Goal: Transaction & Acquisition: Purchase product/service

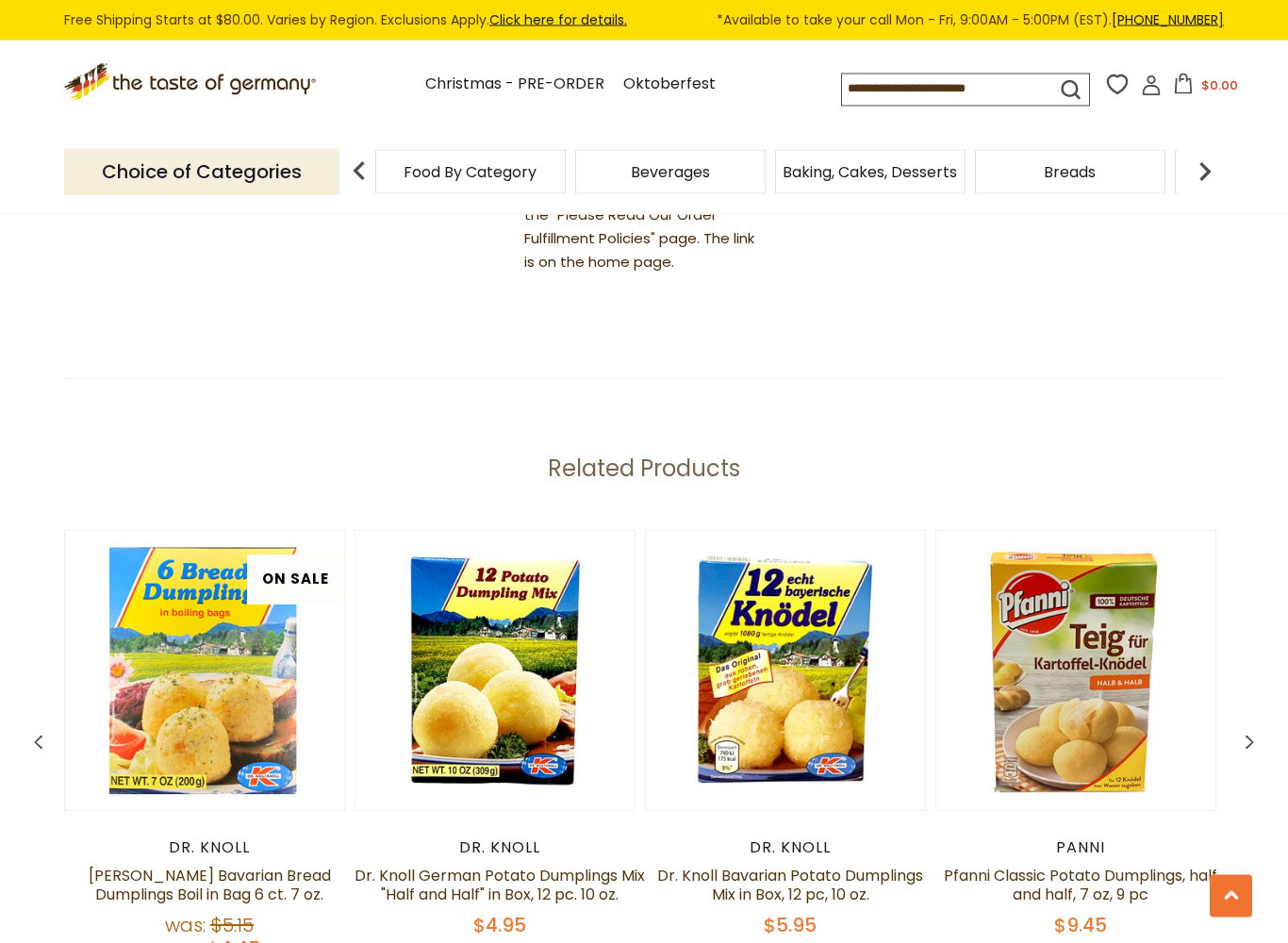
scroll to position [2252, 0]
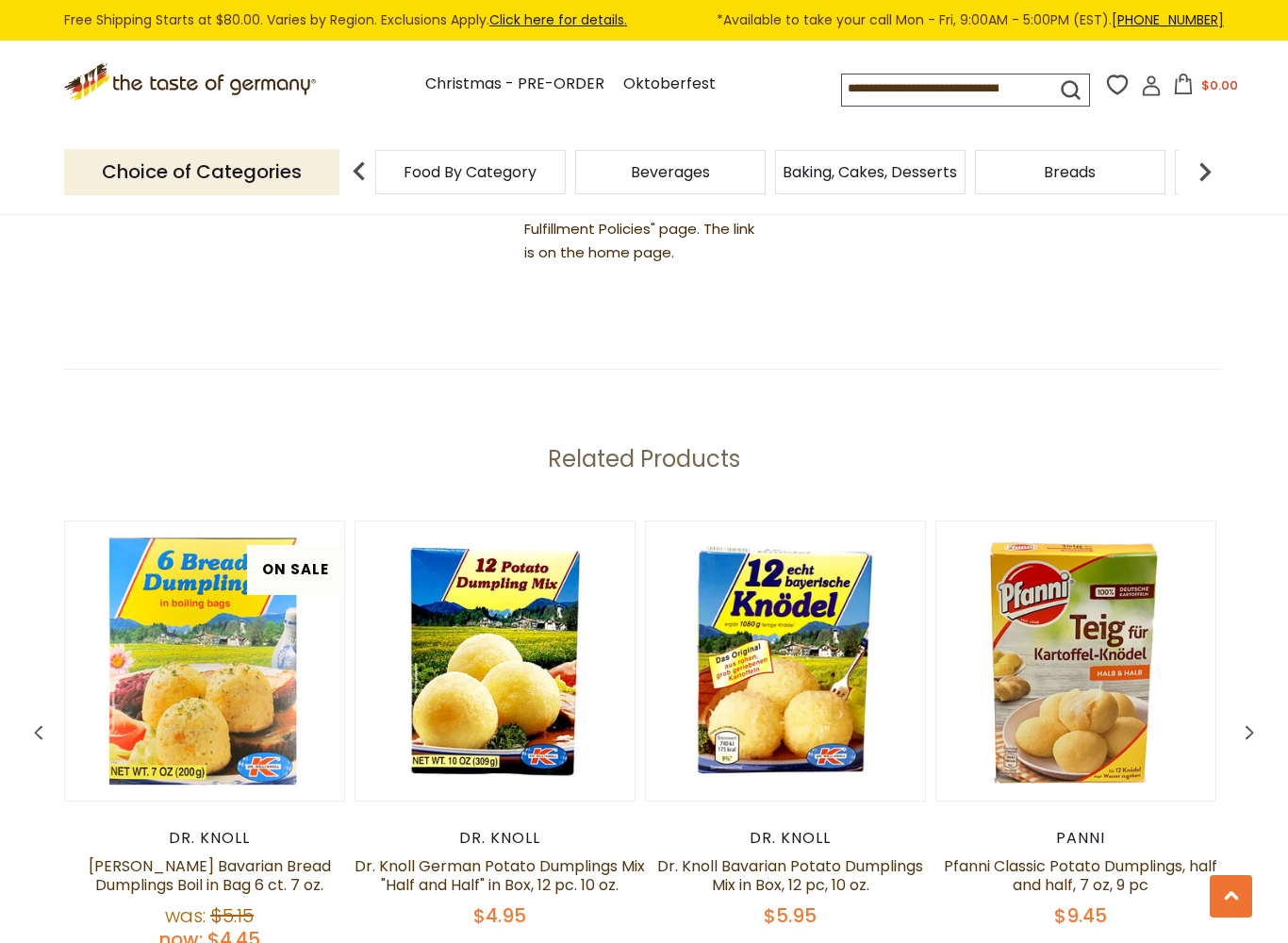
click at [905, 695] on img at bounding box center [785, 661] width 279 height 279
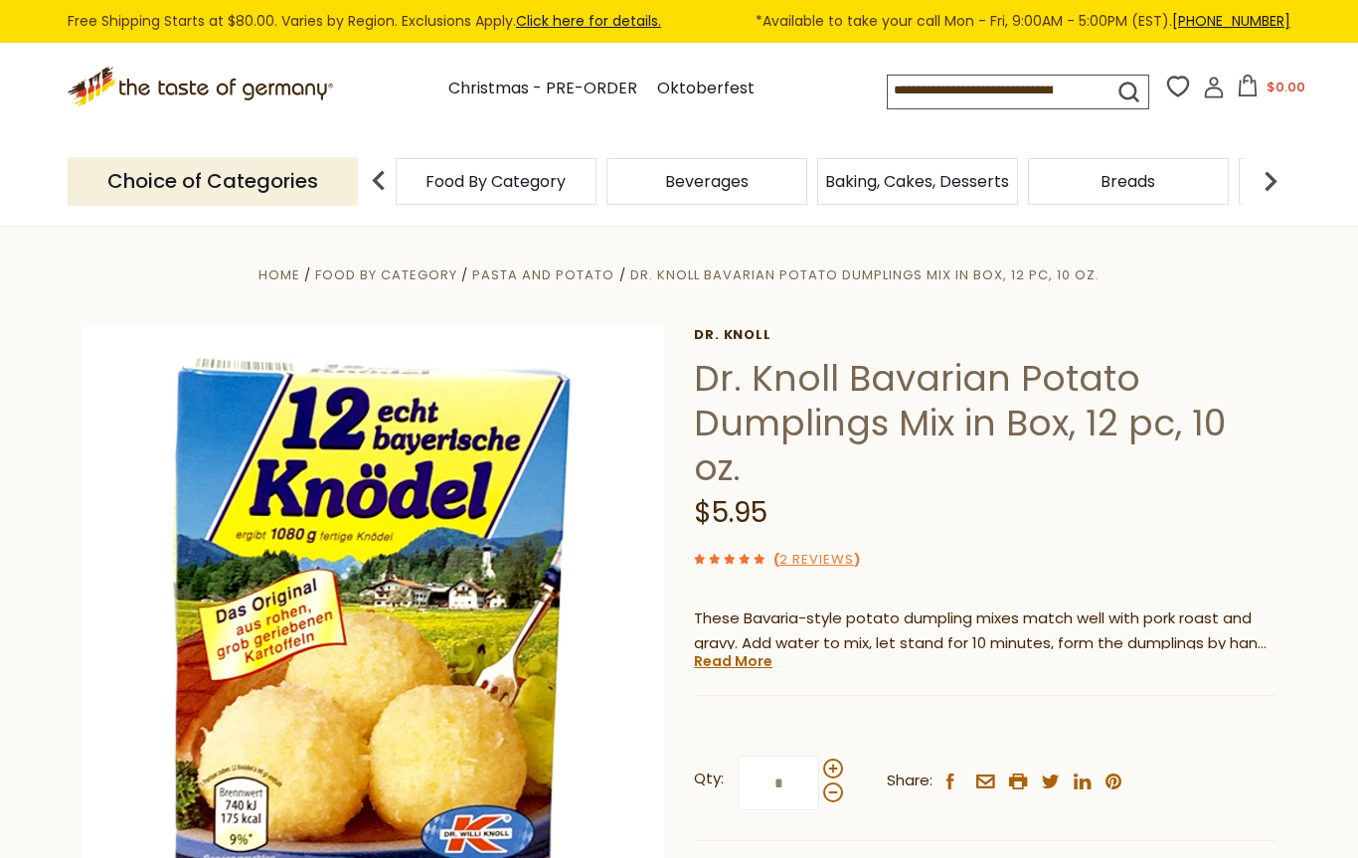
click at [838, 770] on span at bounding box center [833, 768] width 20 height 20
click at [819, 770] on input "*" at bounding box center [779, 782] width 82 height 55
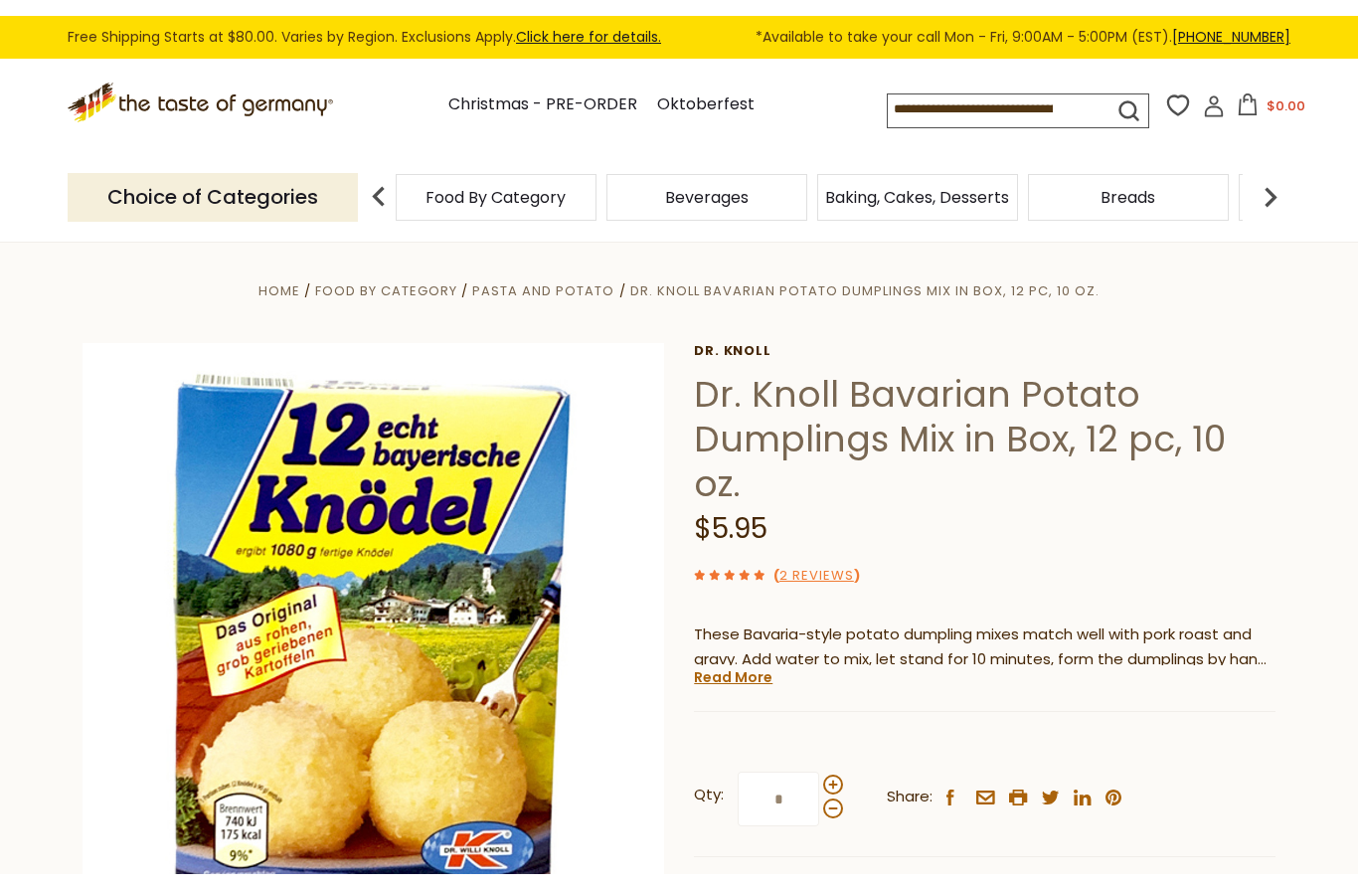
scroll to position [111, 0]
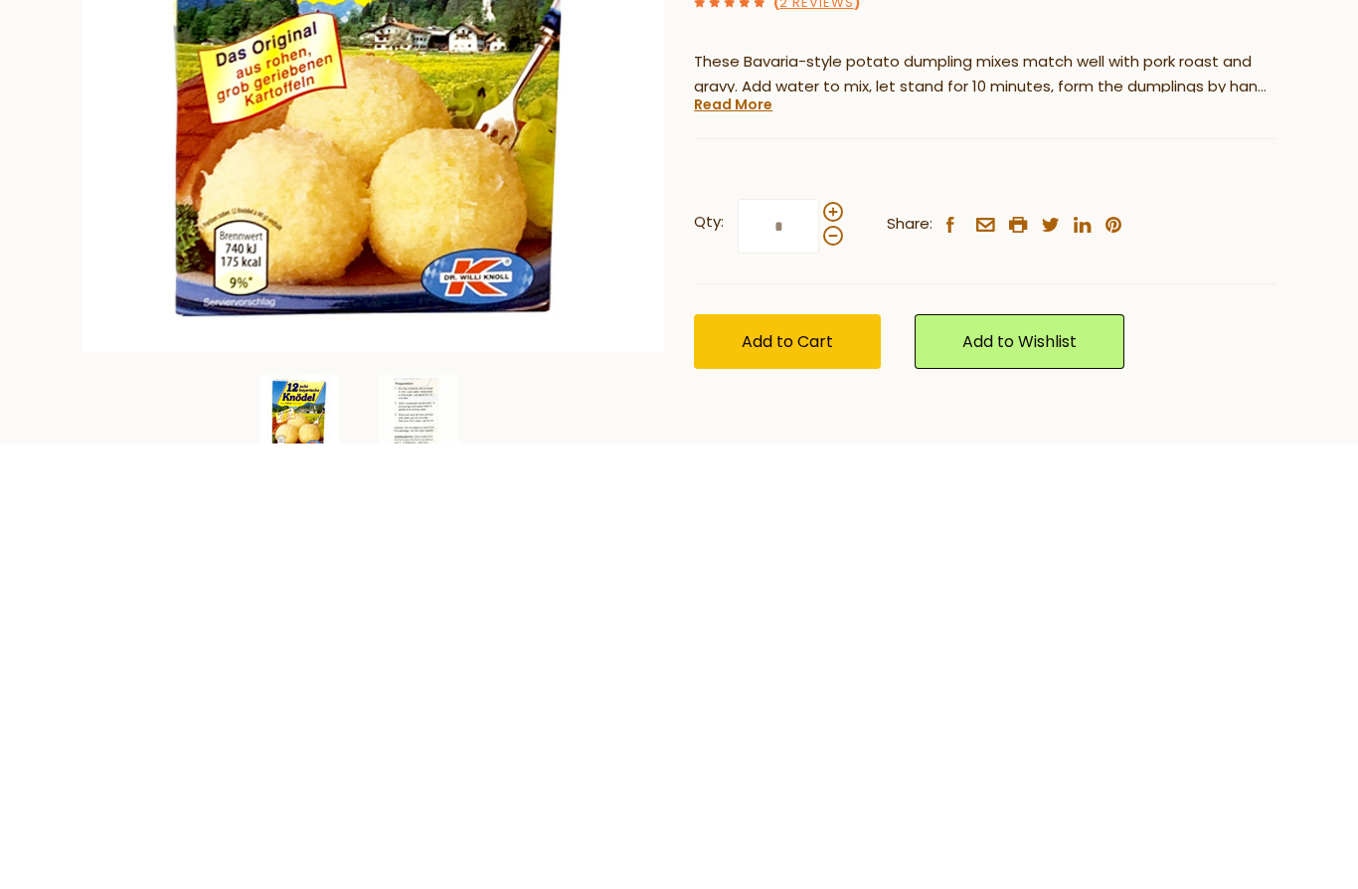
click at [838, 647] on span at bounding box center [833, 657] width 20 height 20
click at [819, 644] on input "*" at bounding box center [779, 671] width 82 height 55
click at [841, 647] on span at bounding box center [833, 657] width 20 height 20
click at [819, 644] on input "*" at bounding box center [779, 671] width 82 height 55
click at [840, 647] on span at bounding box center [833, 657] width 20 height 20
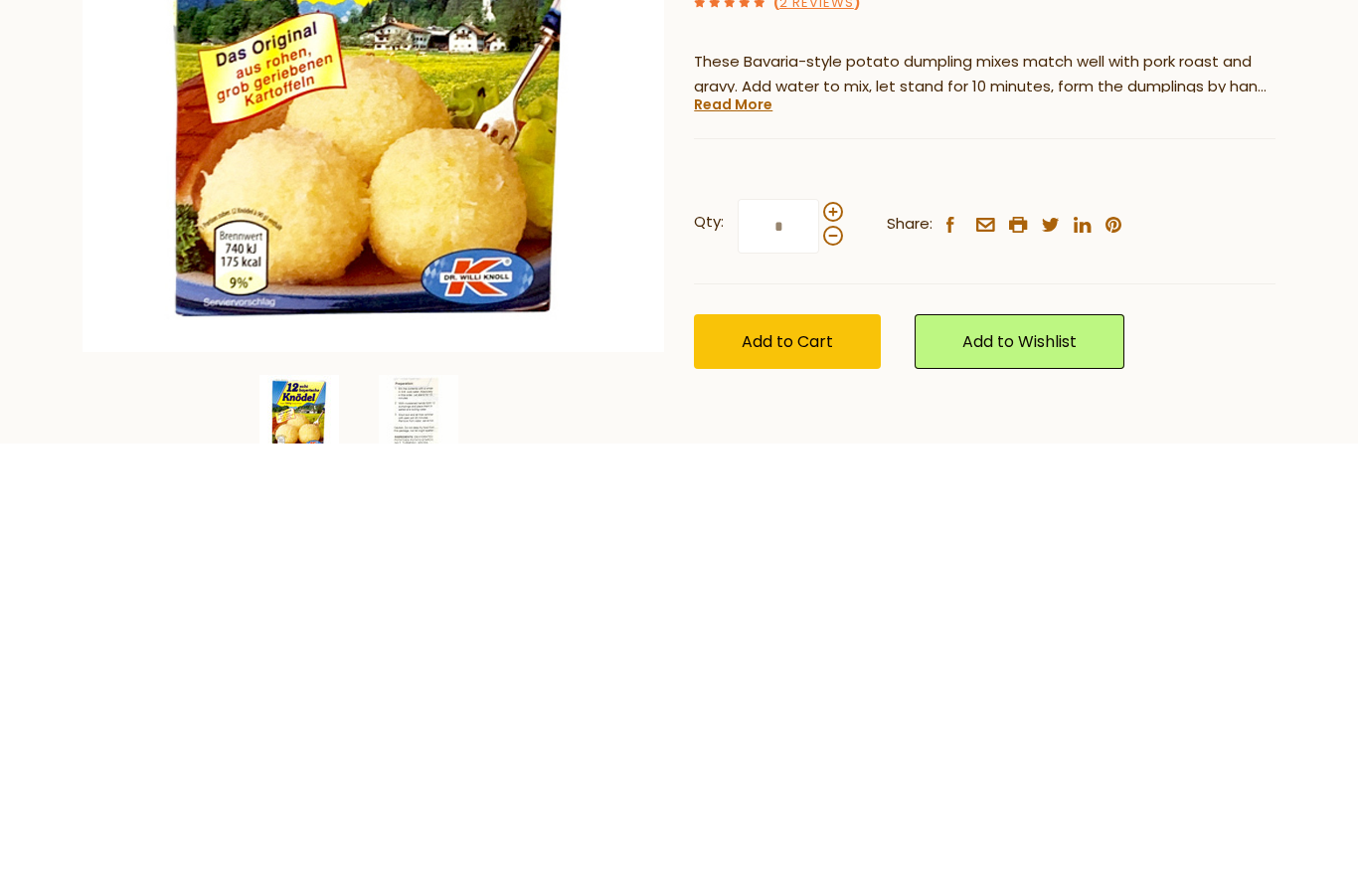
click at [819, 644] on input "*" at bounding box center [779, 671] width 82 height 55
click at [840, 647] on span at bounding box center [833, 657] width 20 height 20
click at [819, 644] on input "*" at bounding box center [779, 671] width 82 height 55
click at [840, 647] on span at bounding box center [833, 657] width 20 height 20
click at [819, 644] on input "**" at bounding box center [779, 671] width 82 height 55
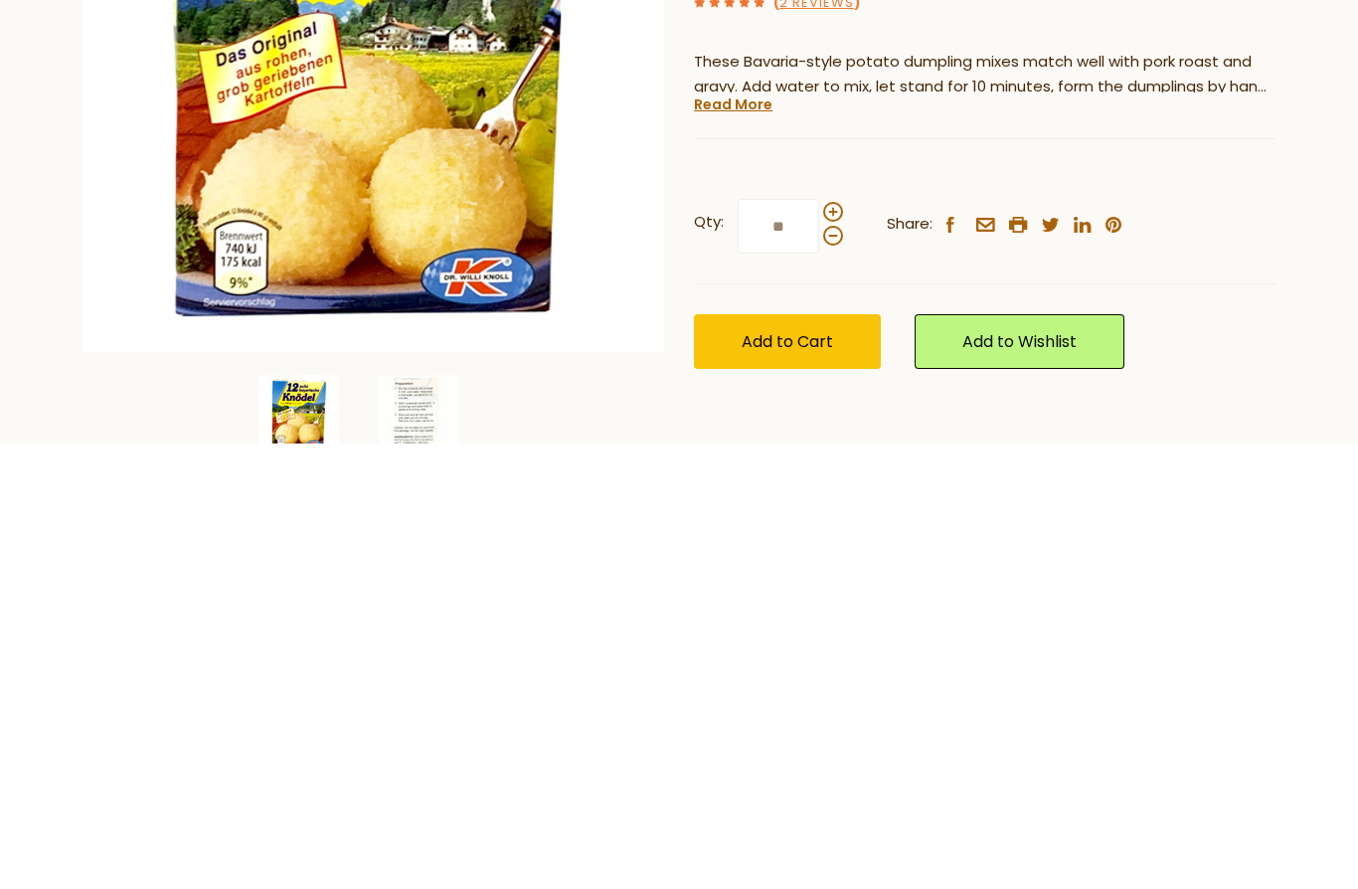
click at [840, 671] on span at bounding box center [833, 681] width 20 height 20
click at [819, 644] on input "**" at bounding box center [779, 671] width 82 height 55
click at [839, 671] on span at bounding box center [833, 681] width 20 height 20
click at [819, 644] on input "**" at bounding box center [779, 671] width 82 height 55
click at [841, 671] on span at bounding box center [833, 681] width 20 height 20
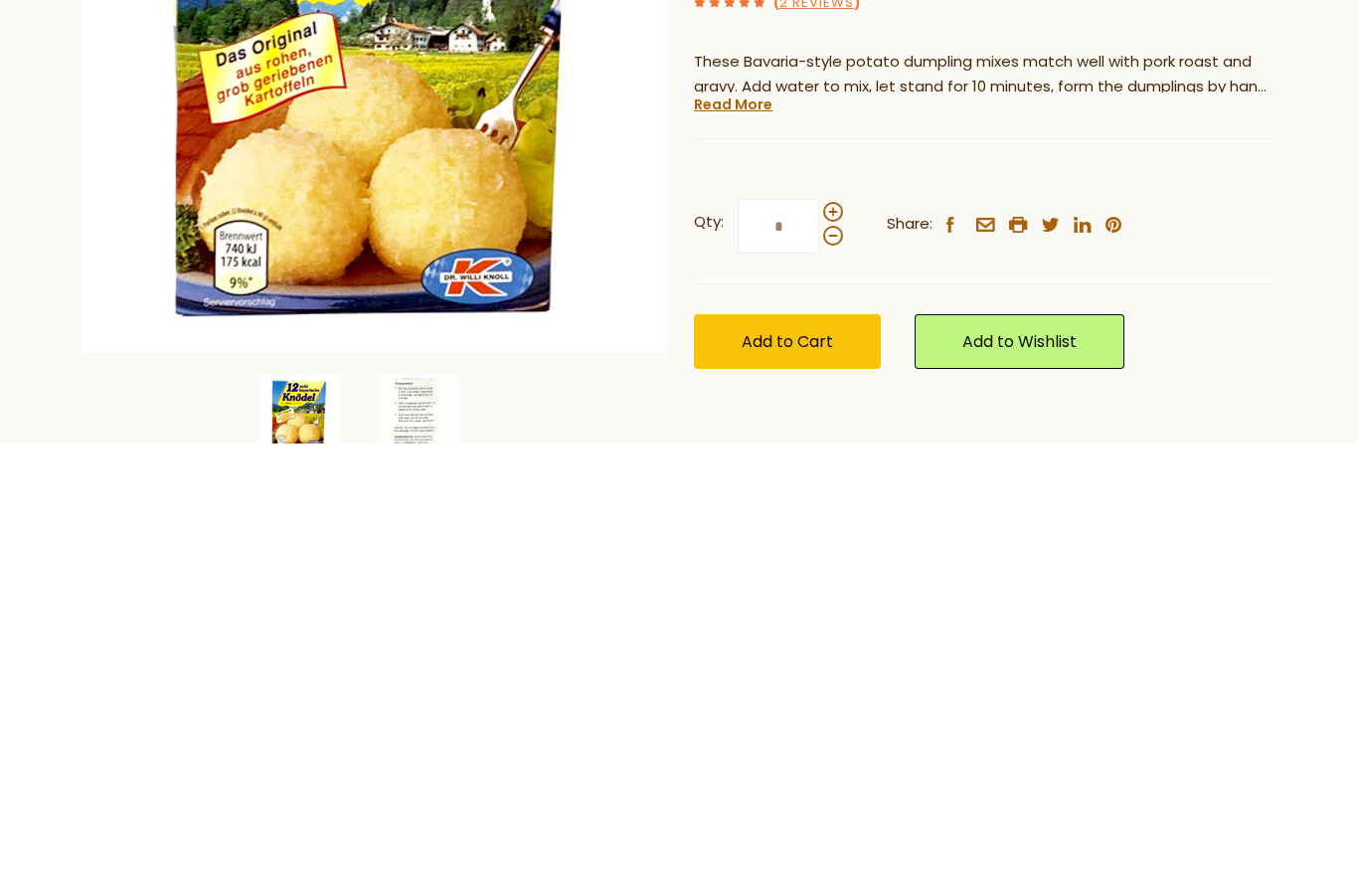
click at [819, 644] on input "*" at bounding box center [779, 671] width 82 height 55
click at [837, 647] on span at bounding box center [833, 657] width 20 height 20
click at [819, 644] on input "*" at bounding box center [779, 671] width 82 height 55
click at [841, 647] on span at bounding box center [833, 657] width 20 height 20
click at [819, 644] on input "*" at bounding box center [779, 671] width 82 height 55
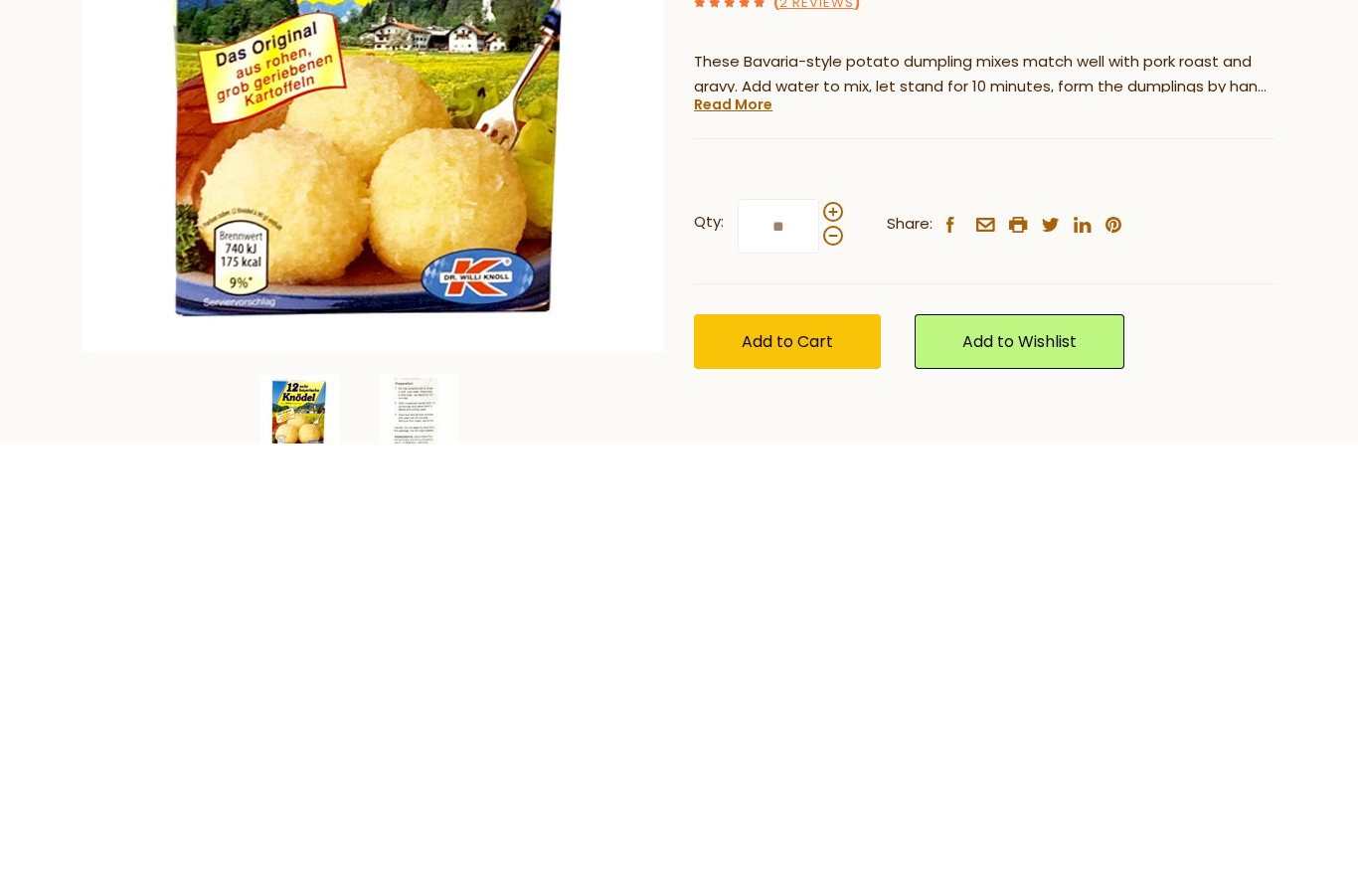
click at [840, 671] on span at bounding box center [833, 681] width 20 height 20
click at [819, 644] on input "**" at bounding box center [779, 671] width 82 height 55
click at [840, 647] on span at bounding box center [833, 657] width 20 height 20
click at [819, 644] on input "*" at bounding box center [779, 671] width 82 height 55
click at [841, 671] on span at bounding box center [833, 681] width 20 height 20
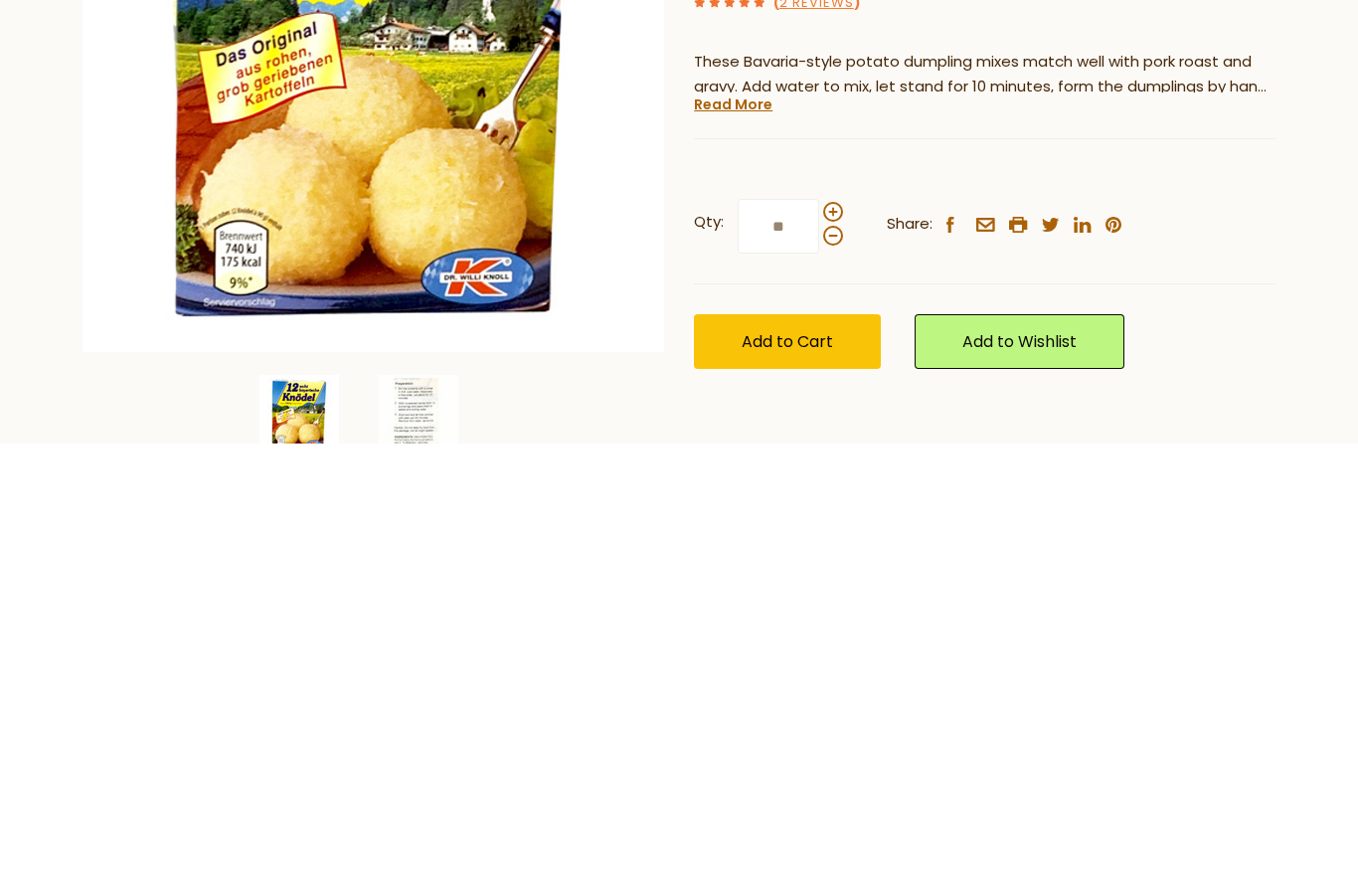
click at [819, 644] on input "**" at bounding box center [779, 671] width 82 height 55
type input "*"
click at [815, 775] on span "Add to Cart" at bounding box center [787, 786] width 91 height 23
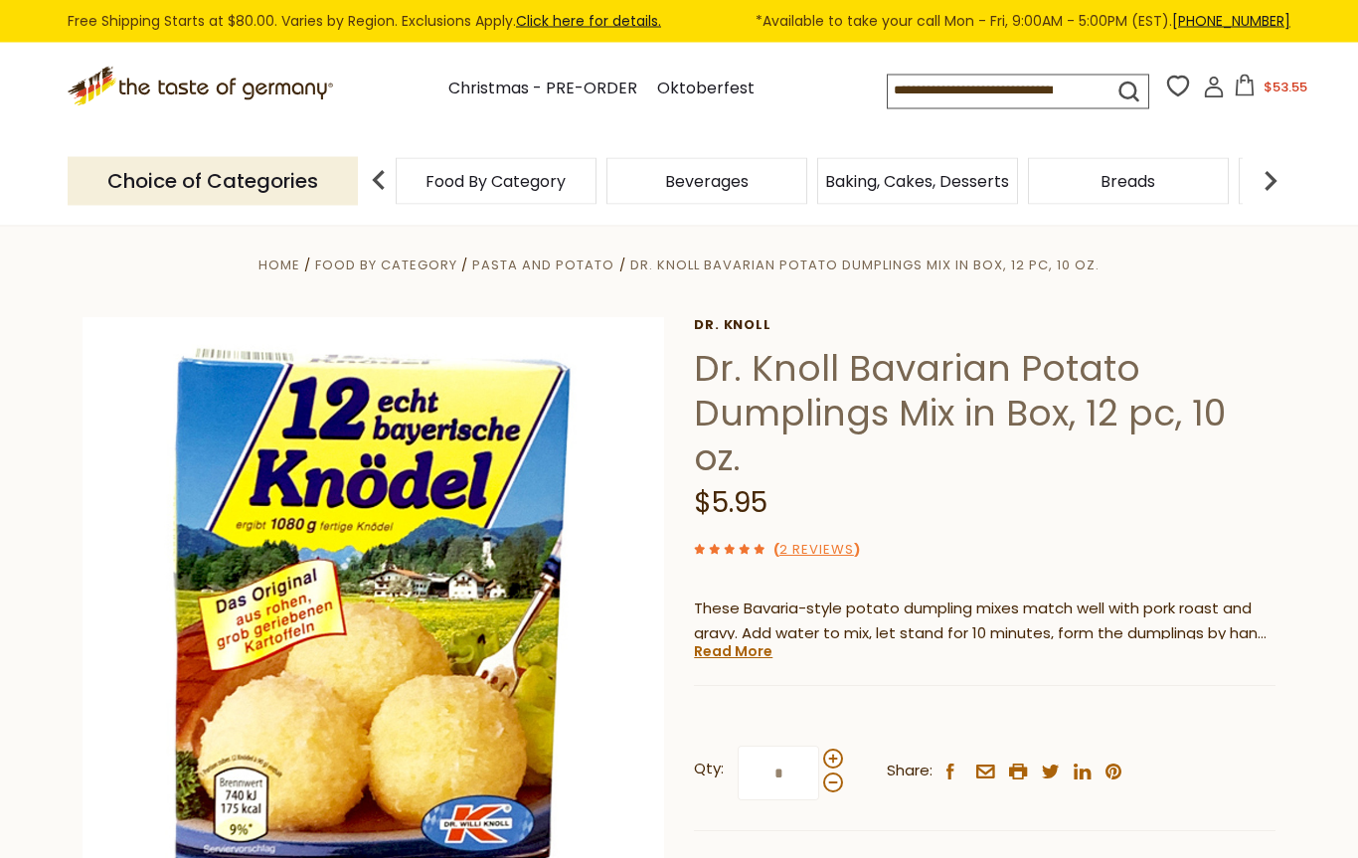
scroll to position [0, 0]
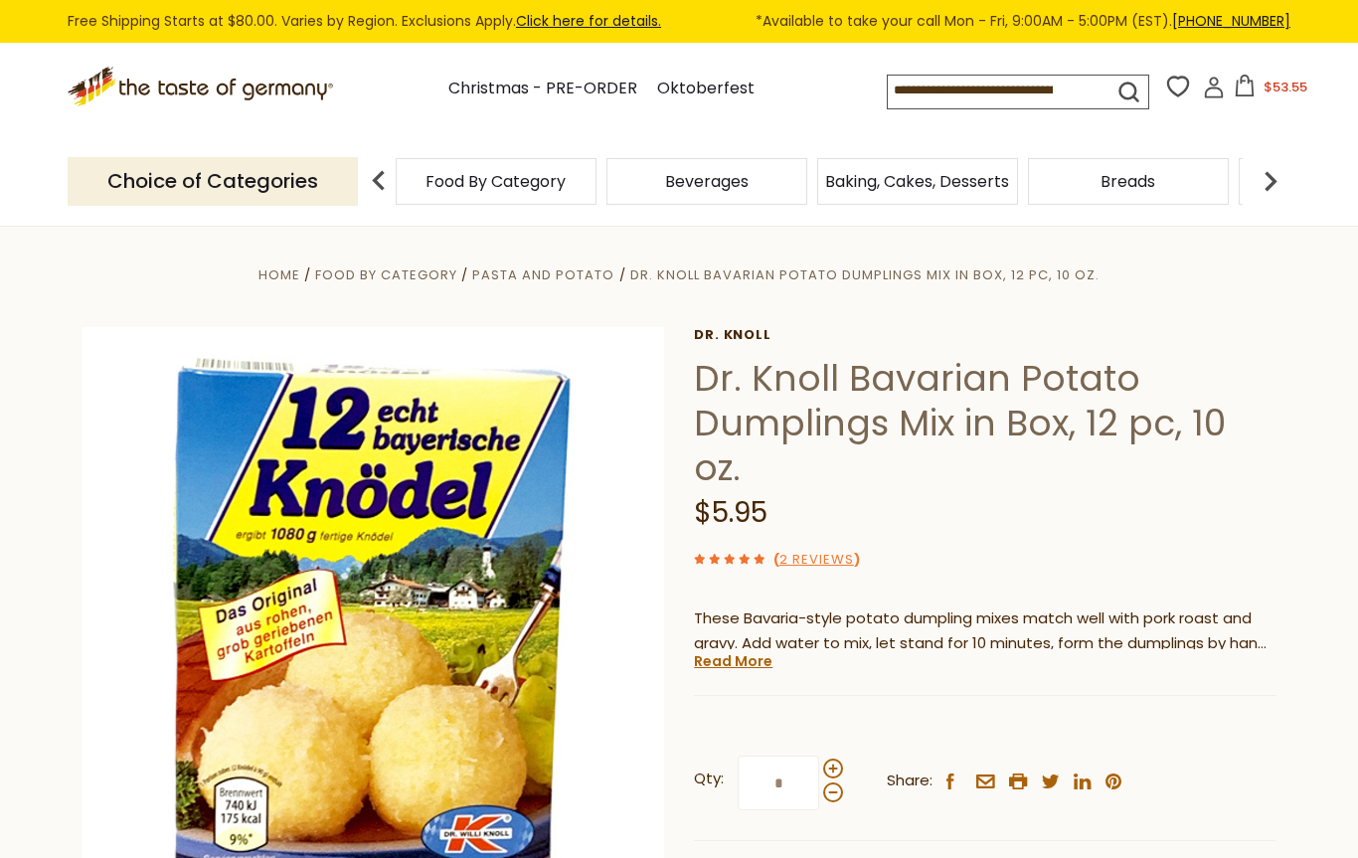
click at [667, 93] on link "Oktoberfest" at bounding box center [705, 89] width 97 height 27
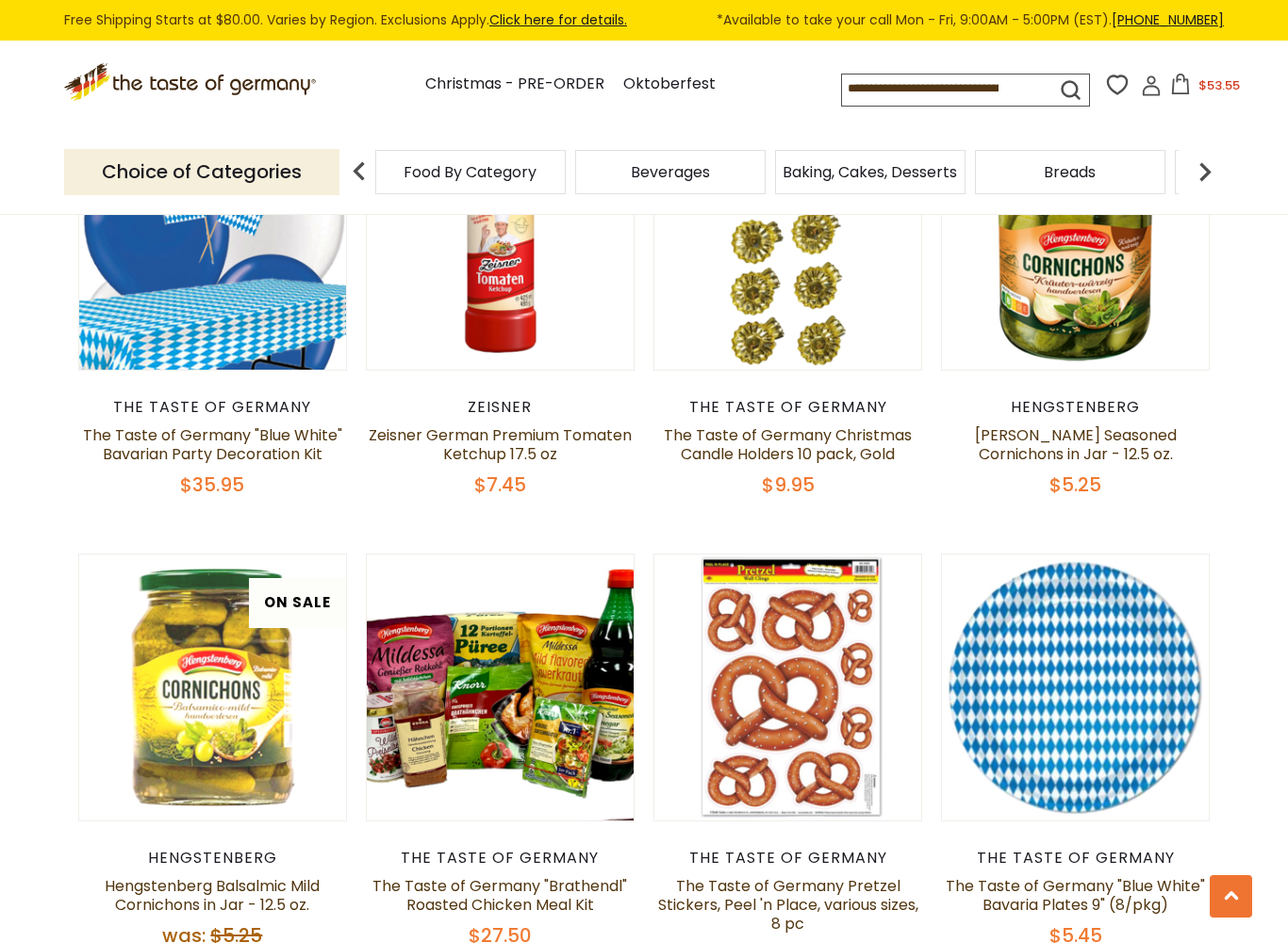
scroll to position [3448, 0]
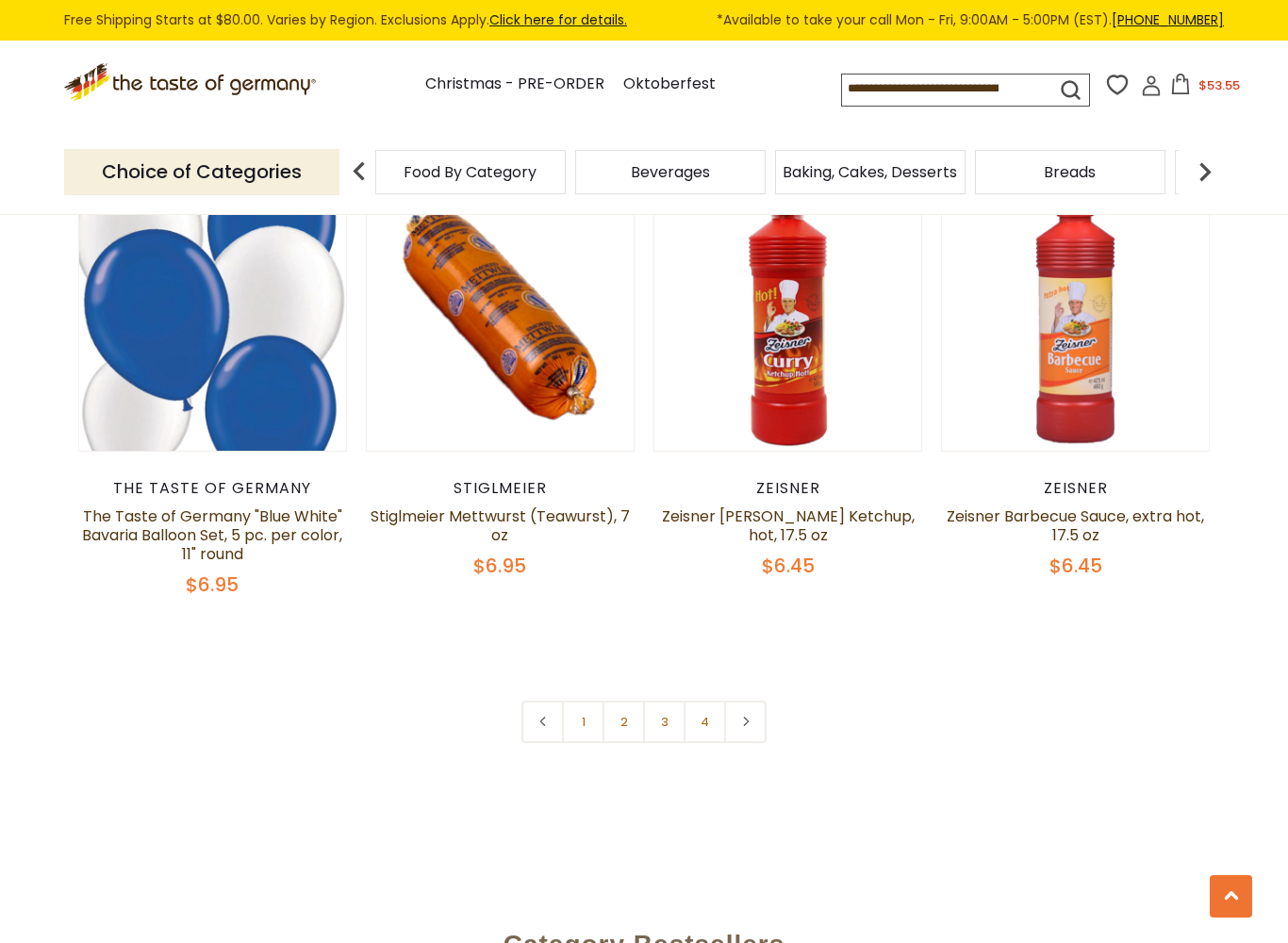
click at [584, 721] on link "1" at bounding box center [582, 722] width 43 height 43
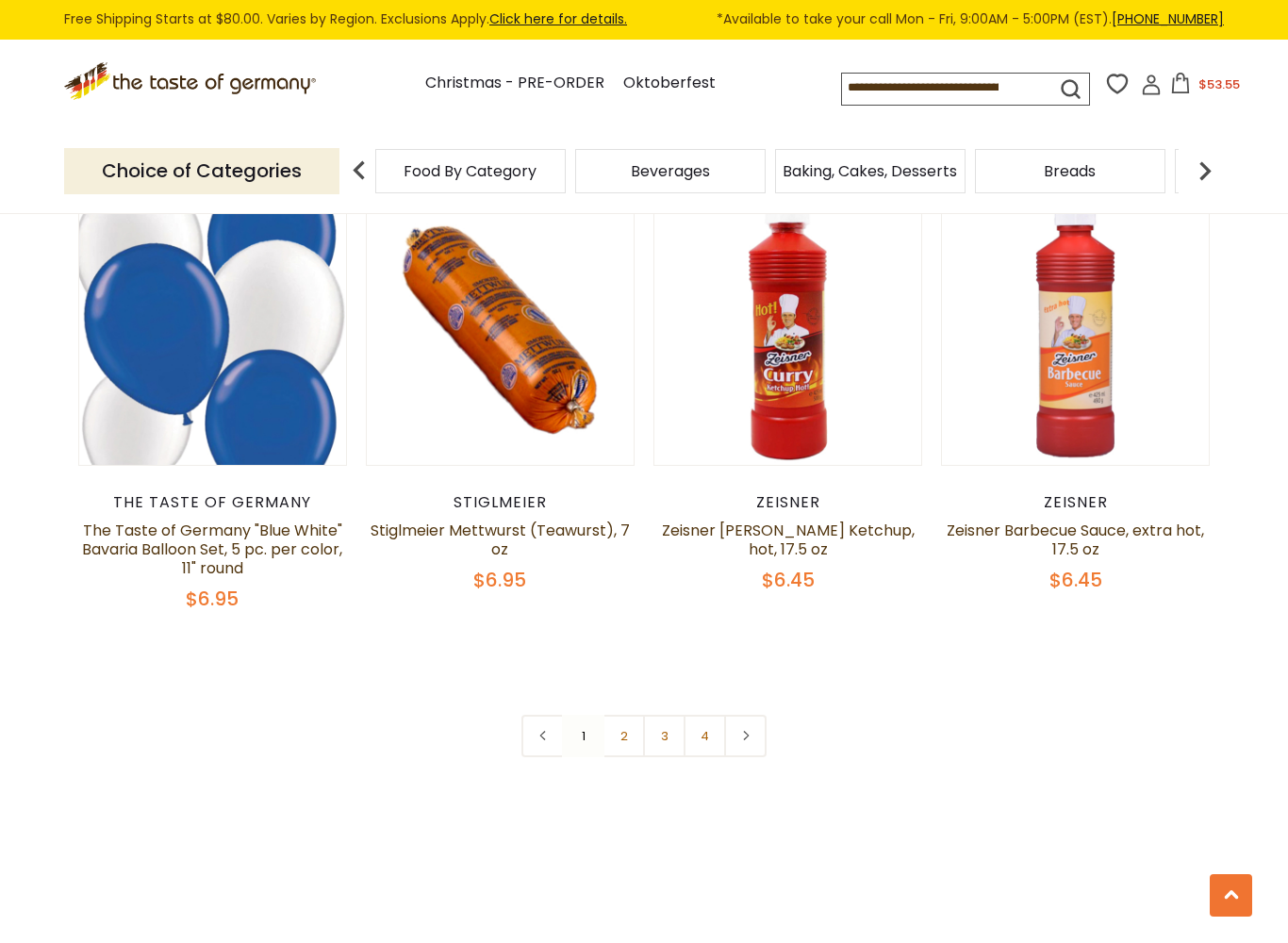
scroll to position [4275, 0]
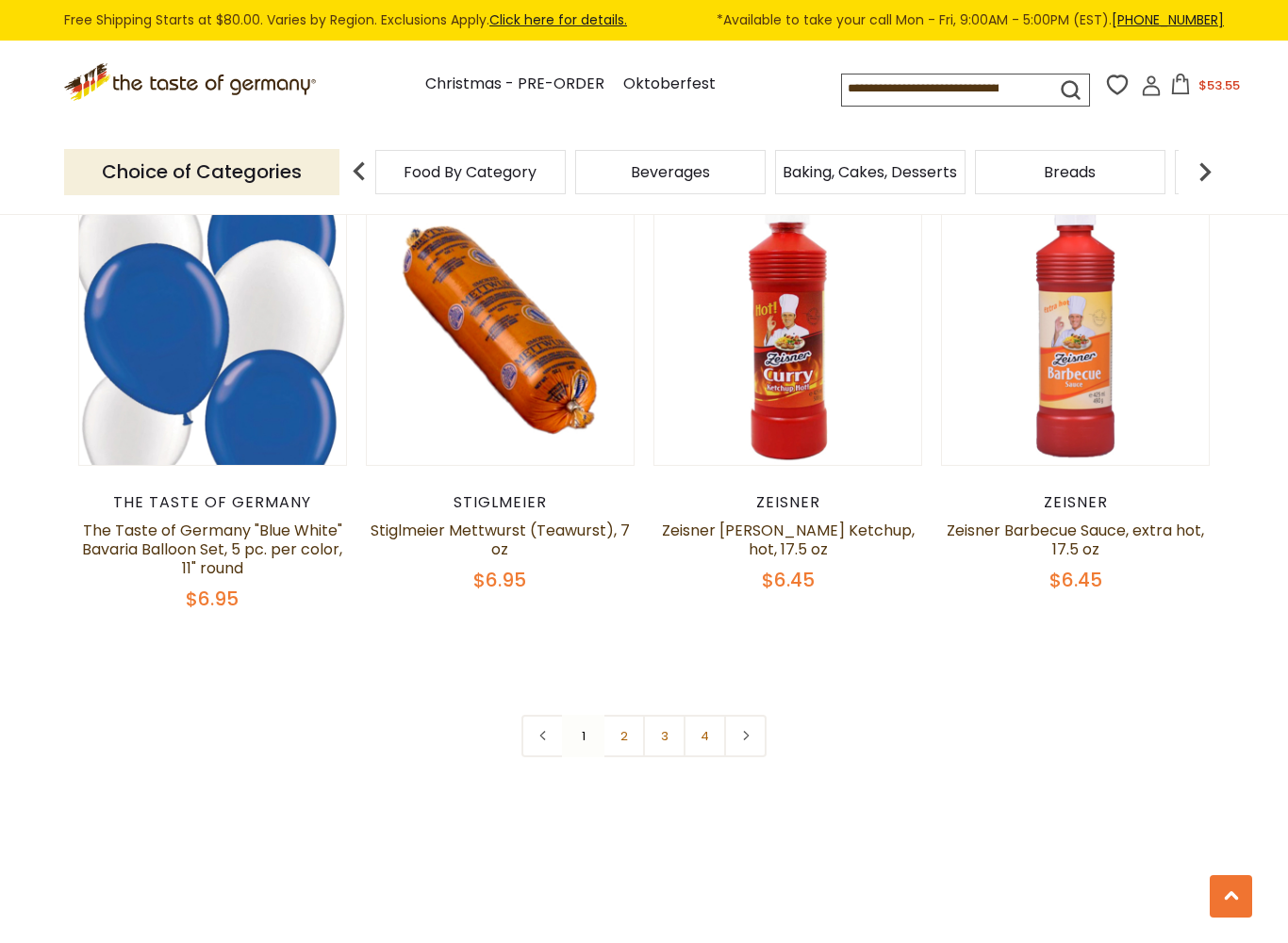
click at [672, 732] on link "3" at bounding box center [664, 736] width 43 height 43
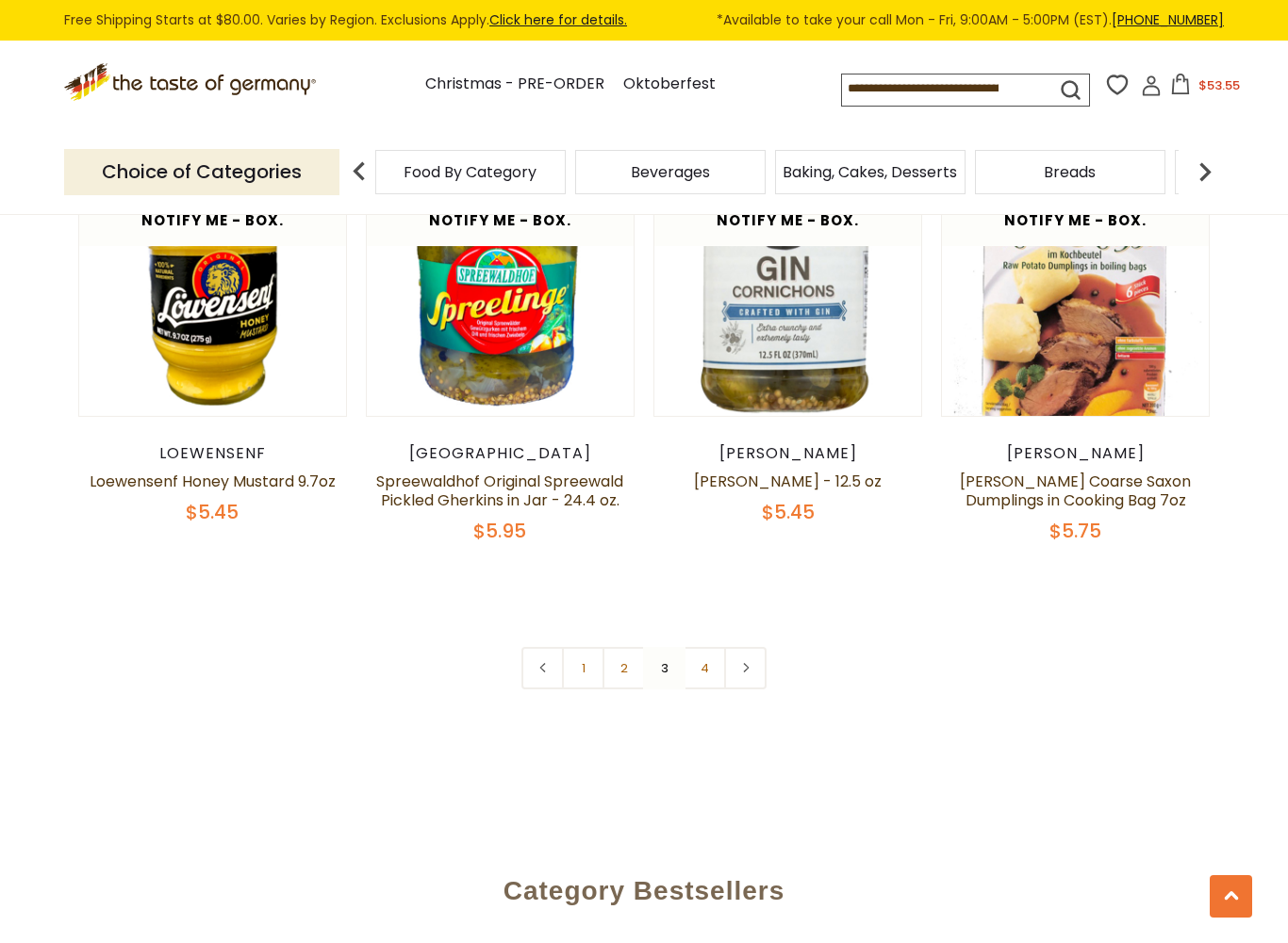
scroll to position [4301, 0]
click at [675, 646] on nav "1 2 3 4" at bounding box center [644, 667] width 245 height 43
click at [716, 646] on link "4" at bounding box center [705, 667] width 43 height 43
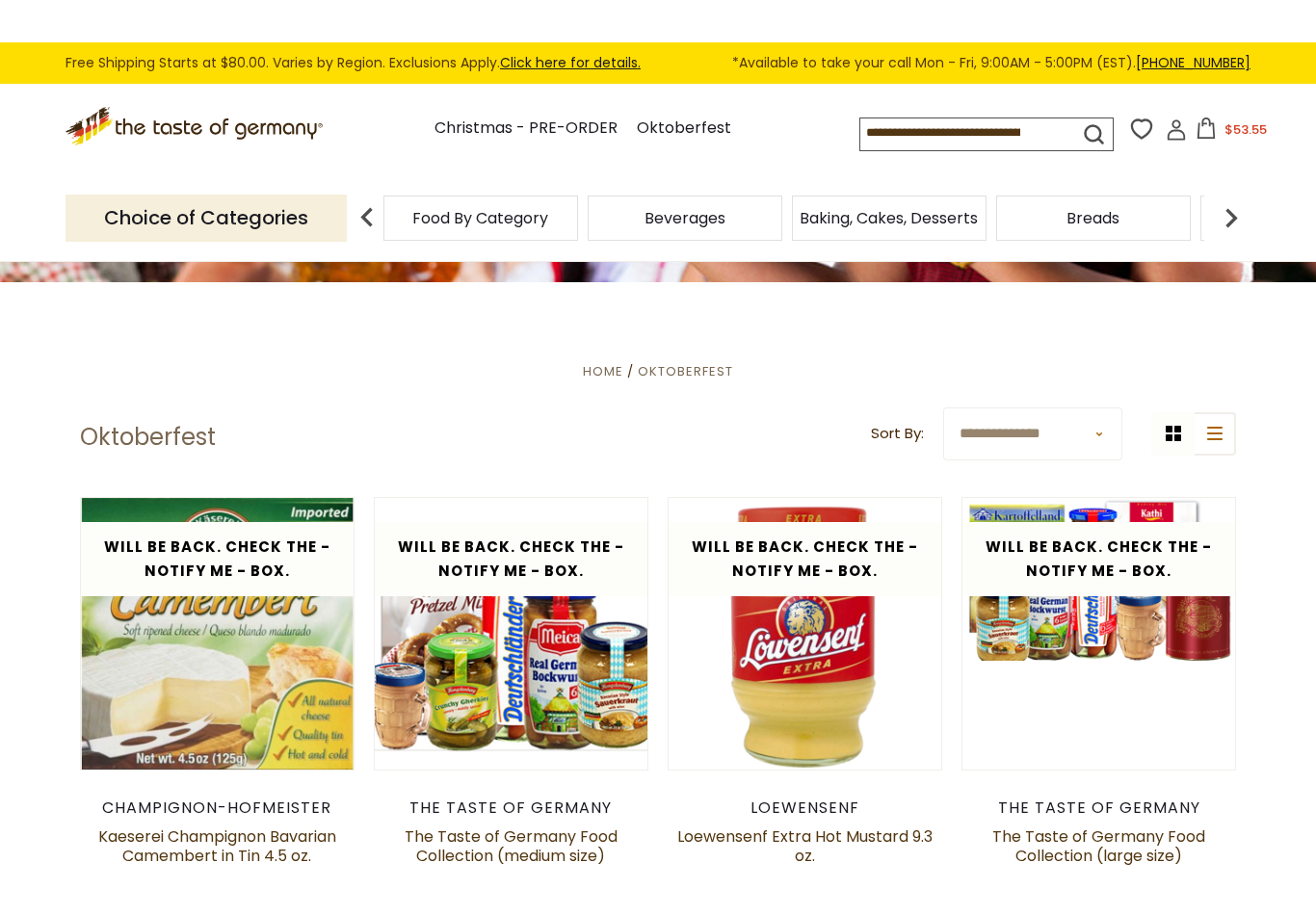
scroll to position [303, 0]
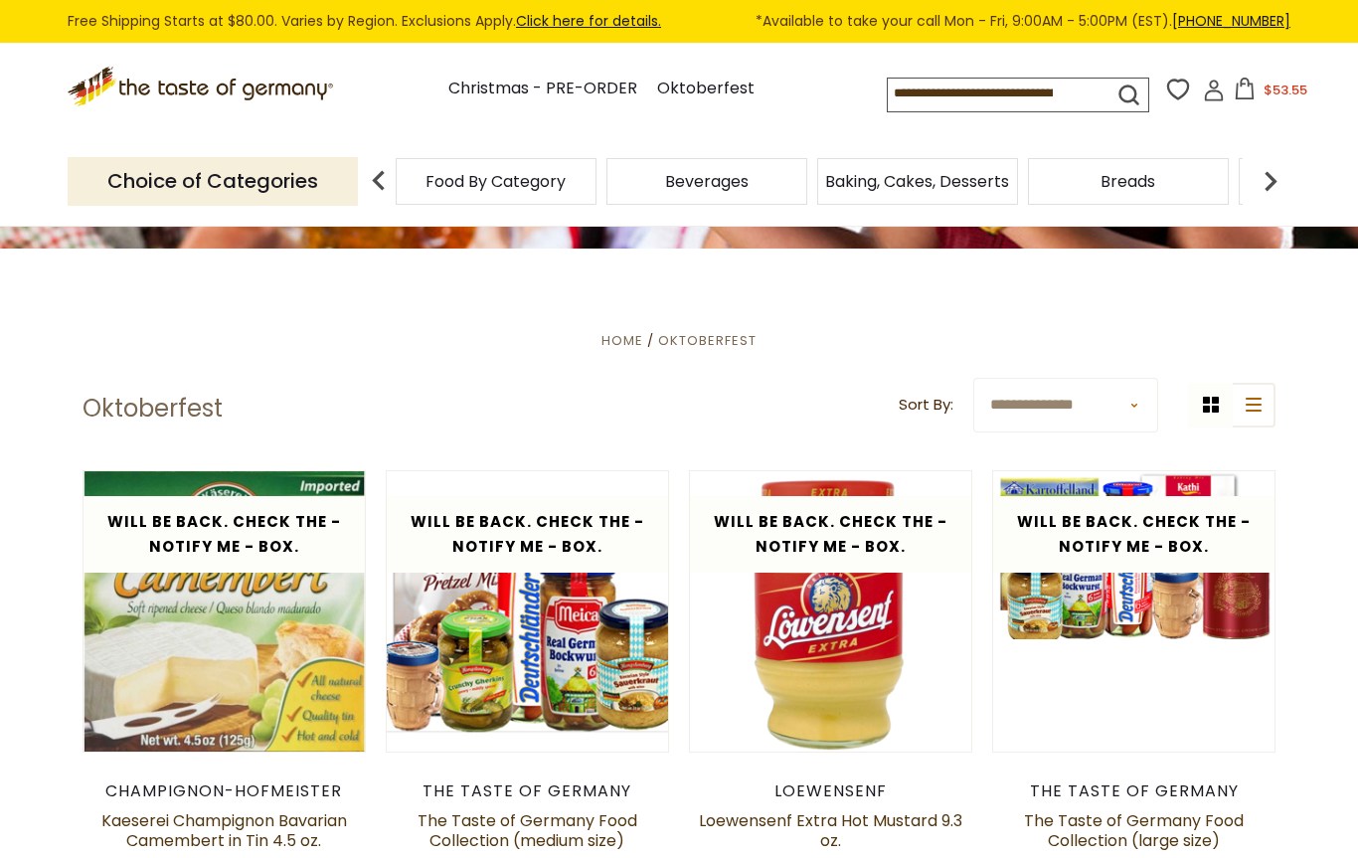
click at [345, 417] on header "**********" at bounding box center [679, 409] width 1193 height 62
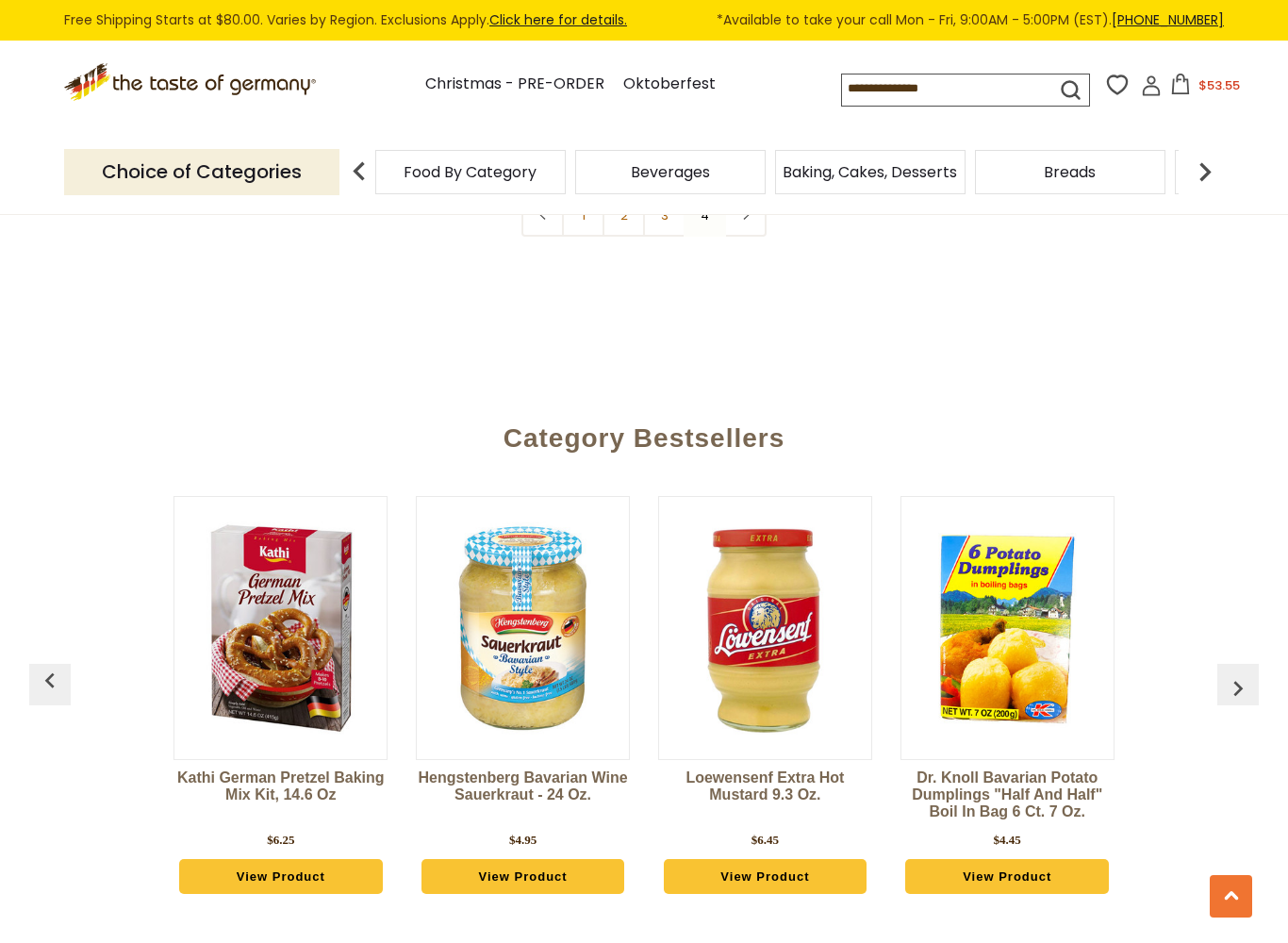
scroll to position [1047, 0]
click at [128, 689] on div "Kathi German Pretzel Baking Mix Kit, 14.6 oz $6.25 View Product Hengstenberg Ba…" at bounding box center [644, 698] width 1210 height 454
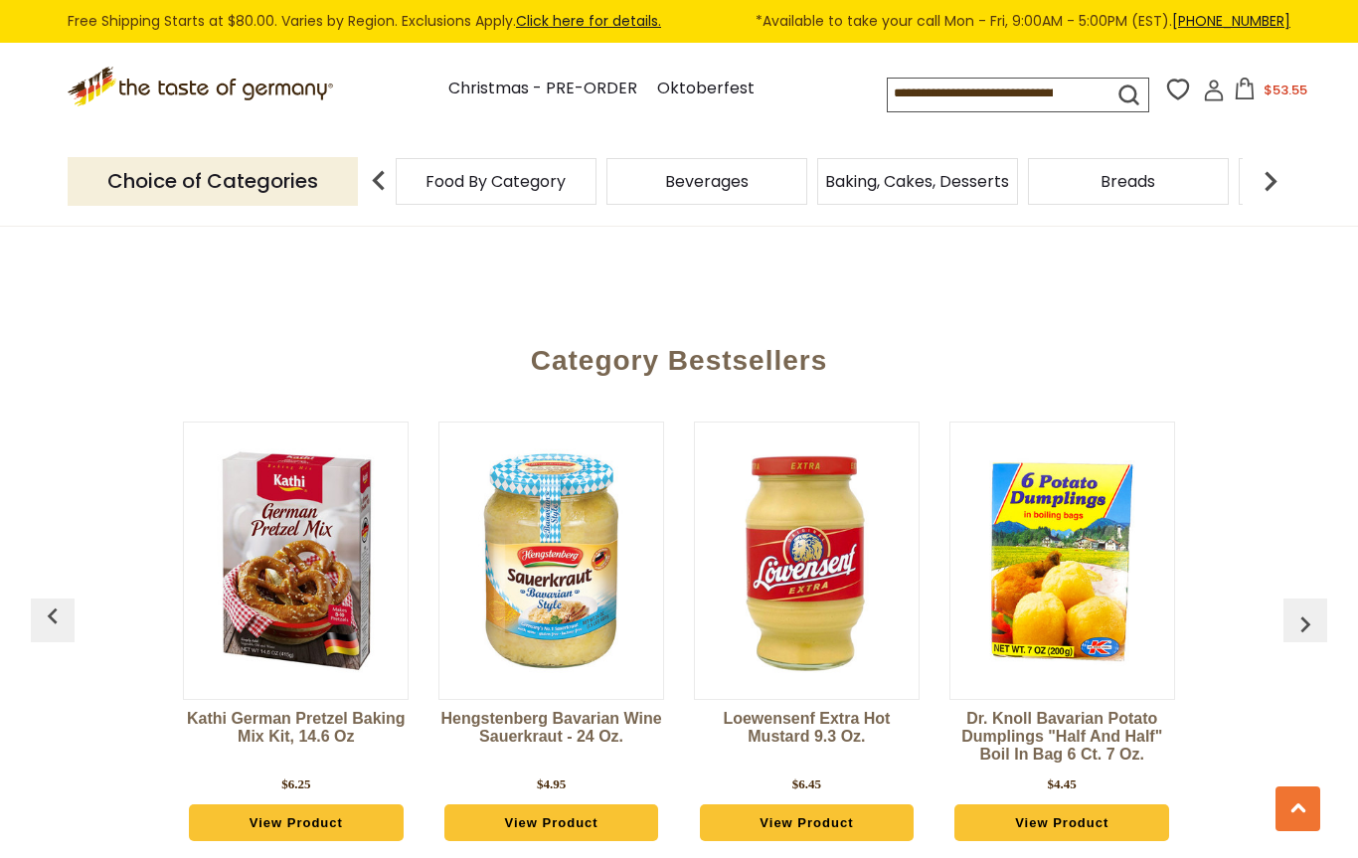
scroll to position [1204, 0]
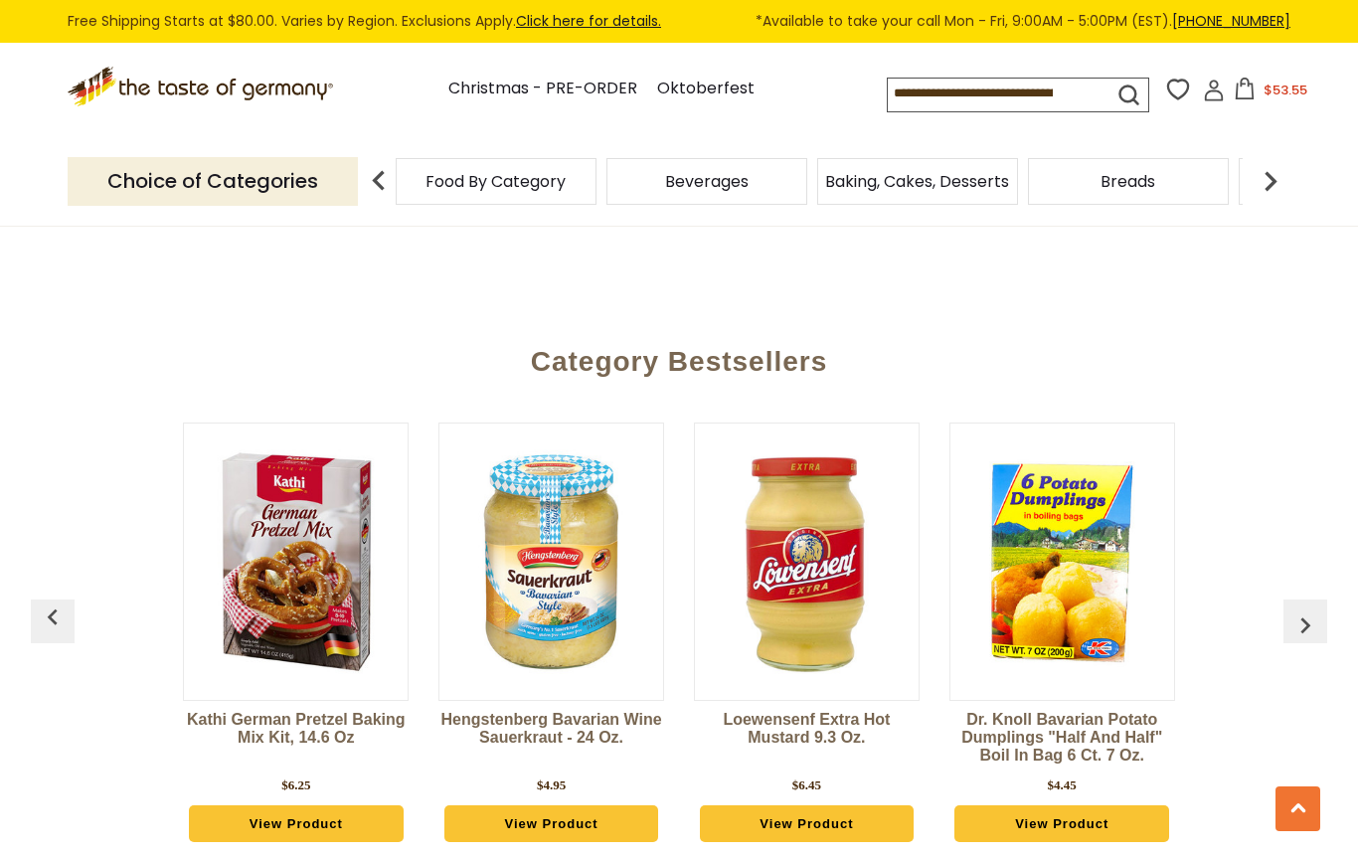
click at [1269, 179] on img at bounding box center [1271, 181] width 40 height 40
click at [1302, 813] on icon at bounding box center [1298, 808] width 16 height 10
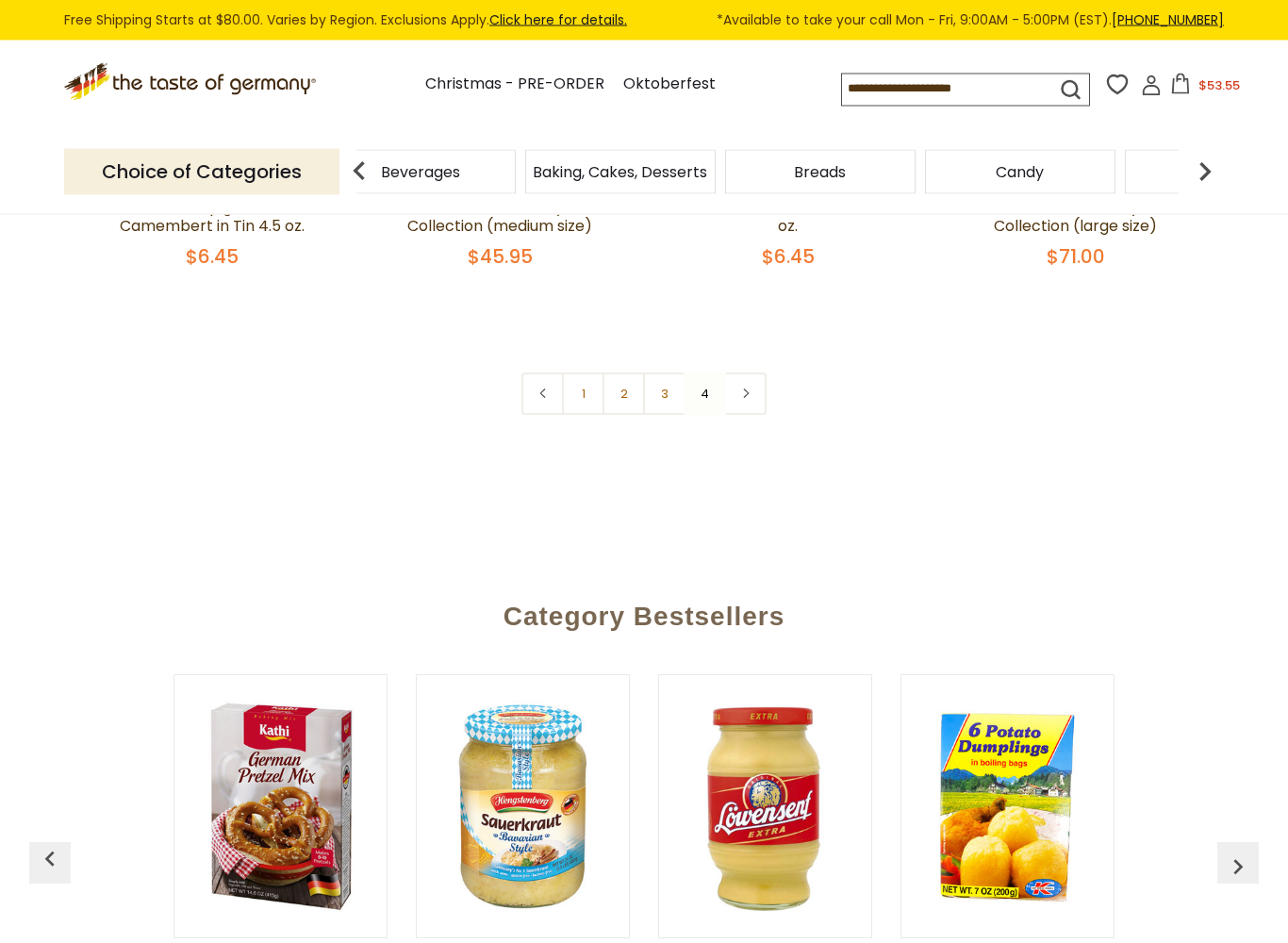
scroll to position [869, 0]
click at [750, 400] on link at bounding box center [745, 394] width 43 height 43
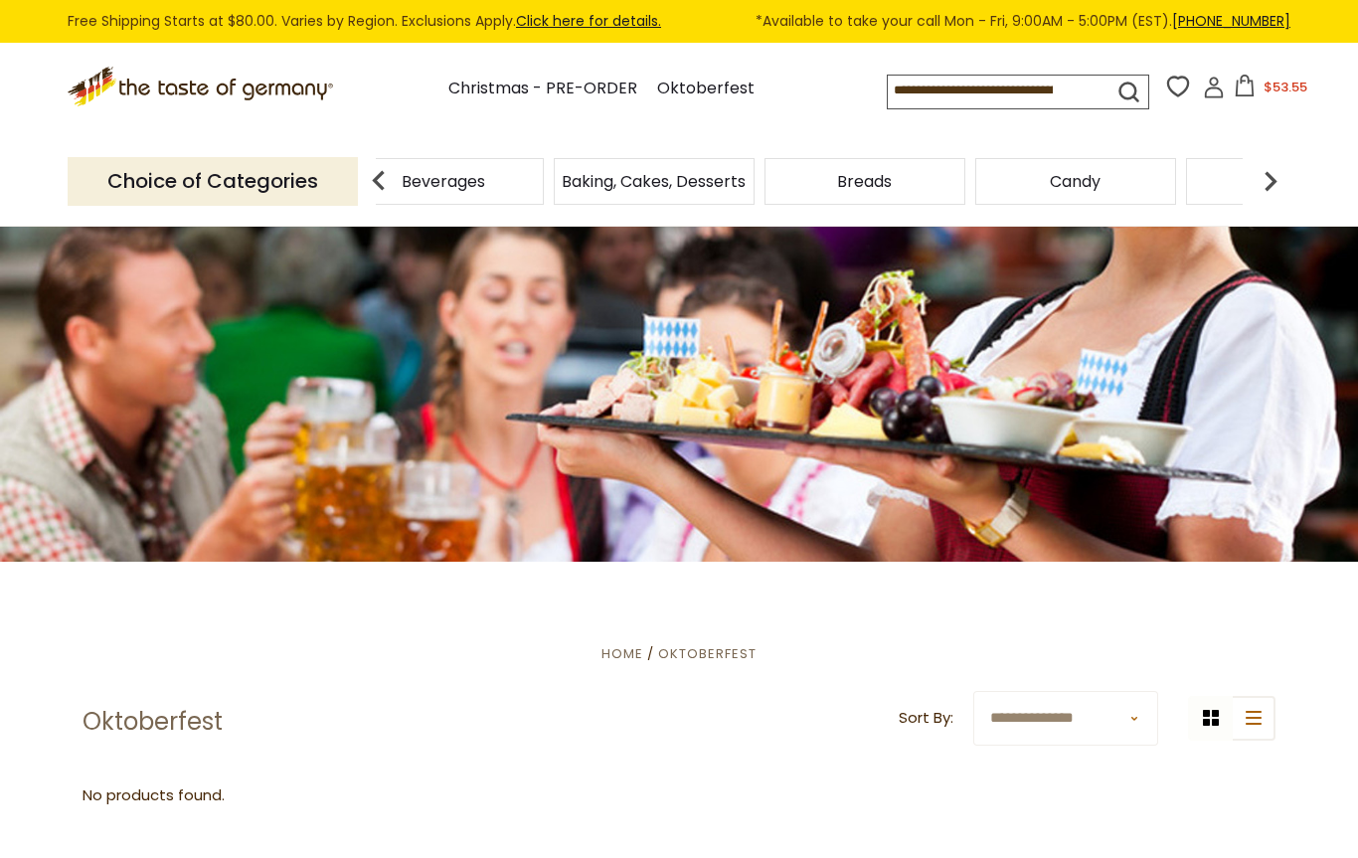
click at [1274, 192] on img at bounding box center [1271, 181] width 40 height 40
click at [1281, 184] on img at bounding box center [1271, 181] width 40 height 40
click at [557, 184] on span "Chocolate & Marzipan" at bounding box center [469, 181] width 175 height 15
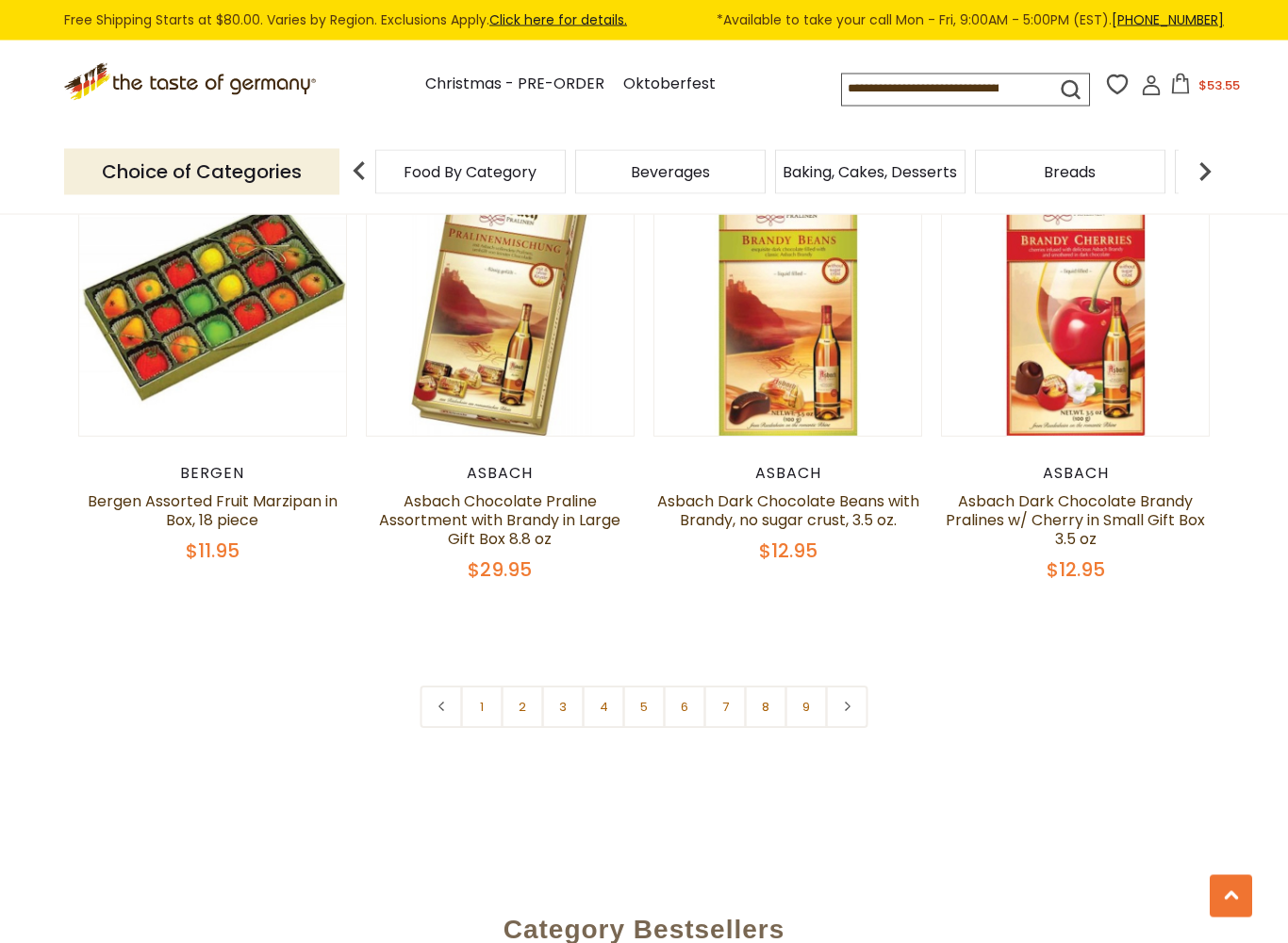
scroll to position [4356, 0]
click at [730, 693] on link "7" at bounding box center [726, 707] width 43 height 43
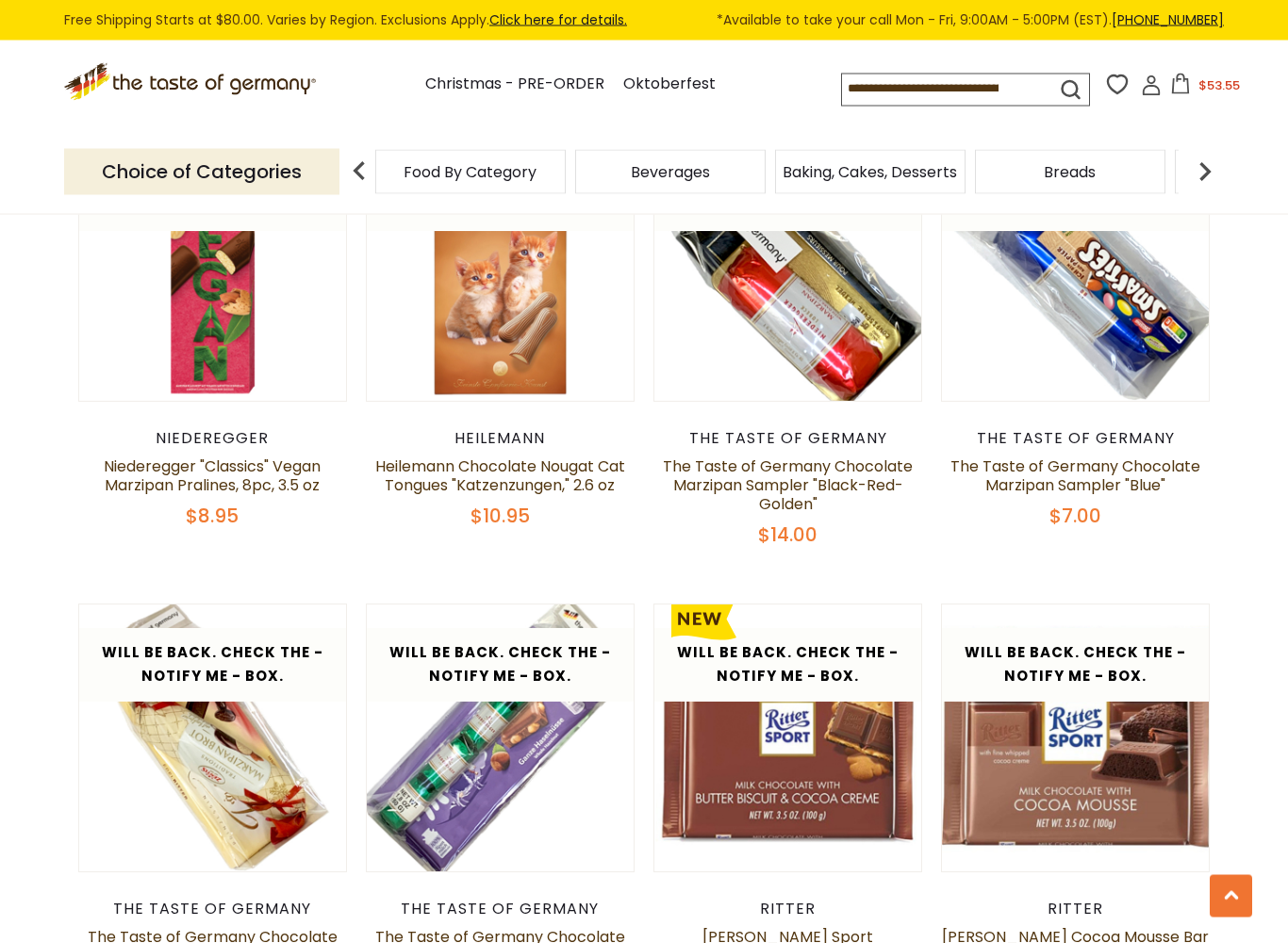
scroll to position [2435, 0]
